Goal: Find specific page/section: Find specific page/section

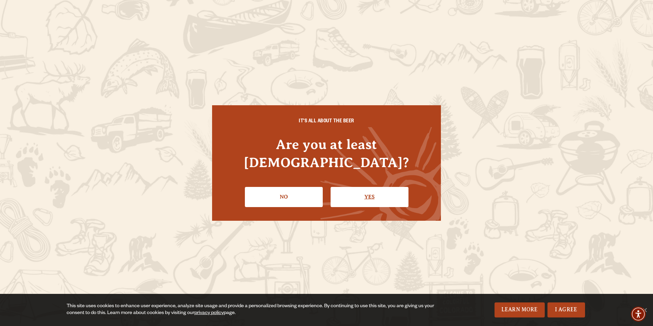
click at [351, 187] on link "Yes" at bounding box center [370, 197] width 78 height 20
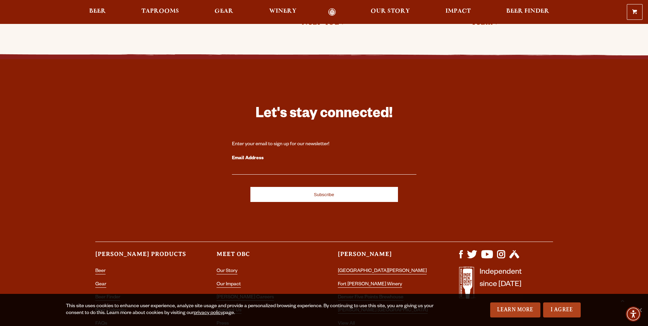
scroll to position [1990, 0]
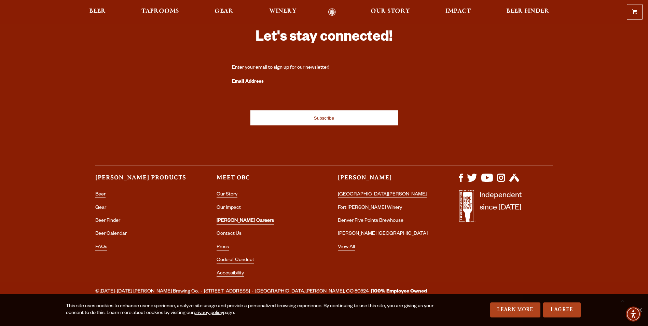
click at [235, 218] on link "[PERSON_NAME] Careers" at bounding box center [245, 221] width 57 height 6
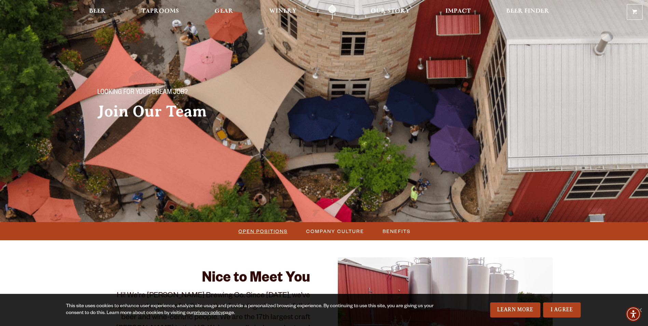
click at [284, 229] on span "Open Positions" at bounding box center [263, 231] width 49 height 10
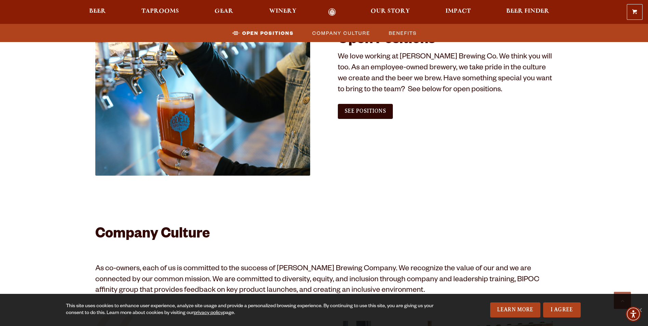
scroll to position [347, 0]
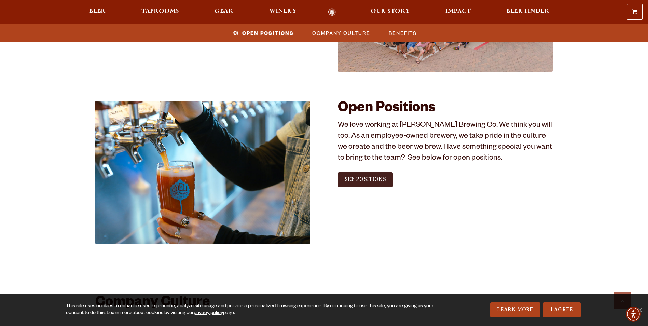
click at [374, 179] on span "See Positions" at bounding box center [365, 179] width 41 height 6
